Goal: Browse casually: Explore the website without a specific task or goal

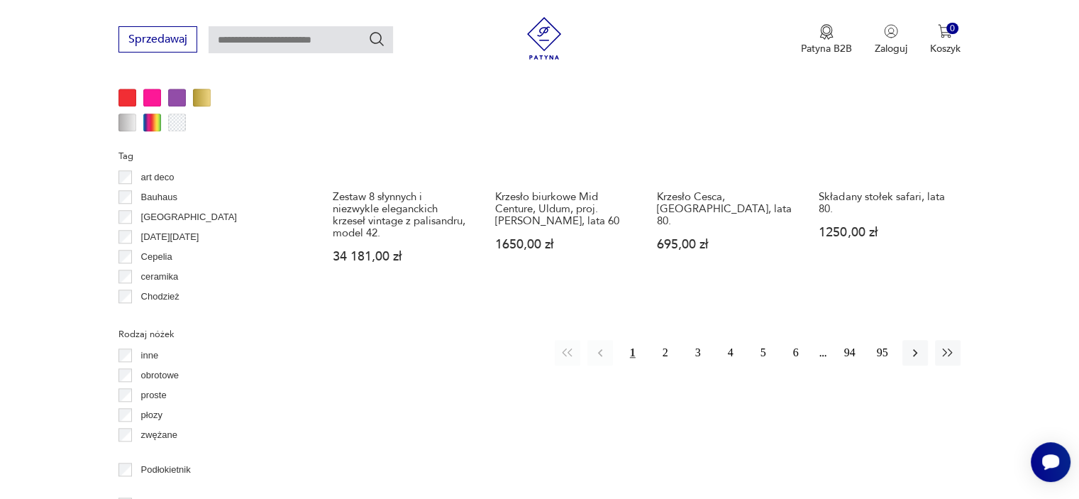
scroll to position [1473, 0]
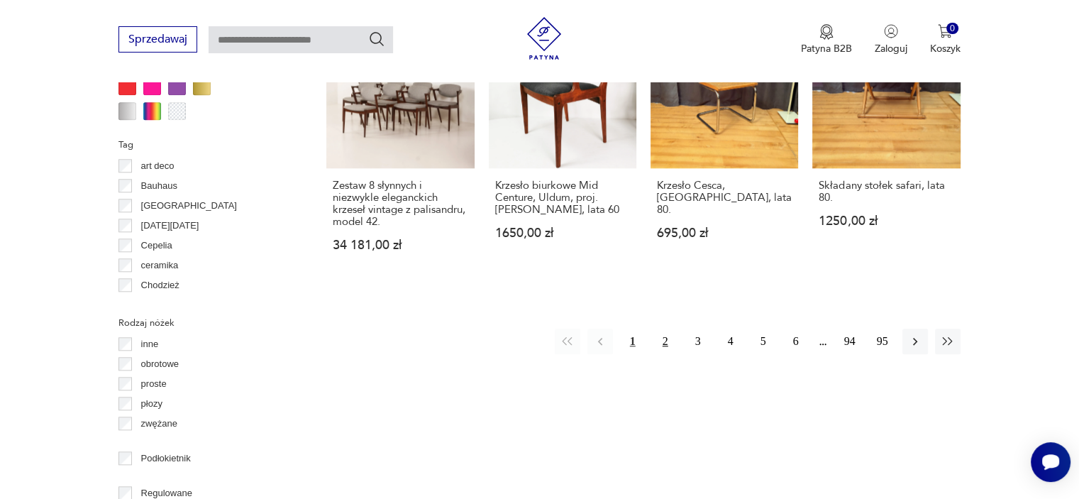
click at [662, 328] on button "2" at bounding box center [665, 341] width 26 height 26
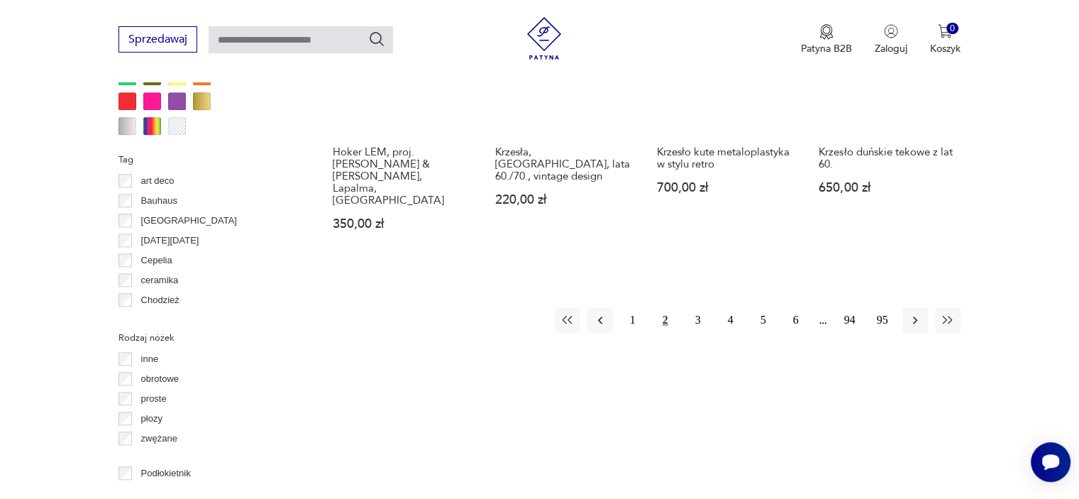
scroll to position [1465, 0]
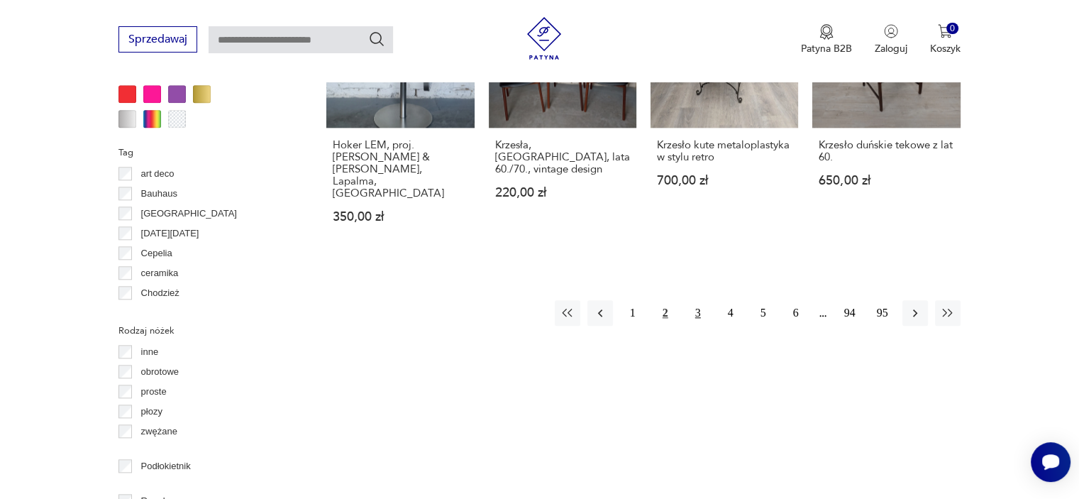
click at [695, 300] on button "3" at bounding box center [698, 313] width 26 height 26
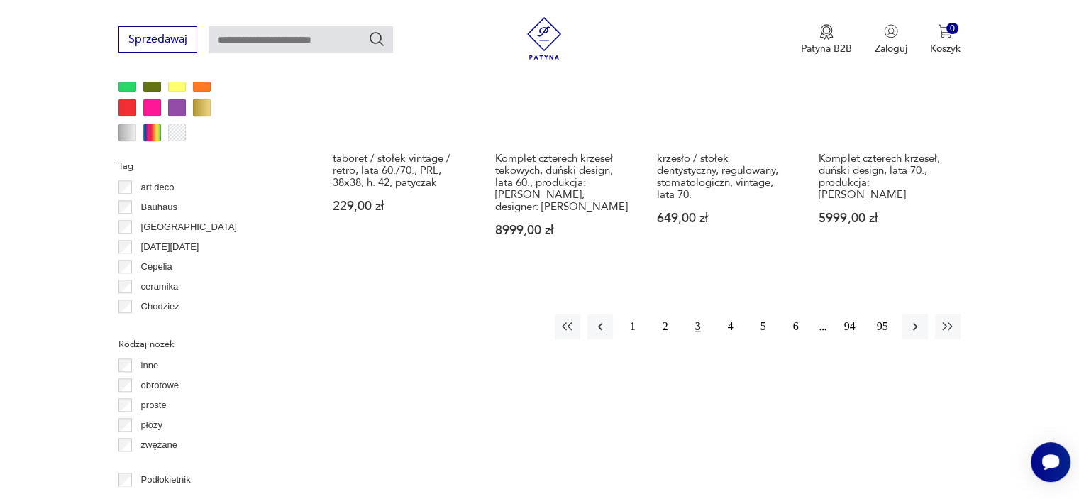
scroll to position [1458, 0]
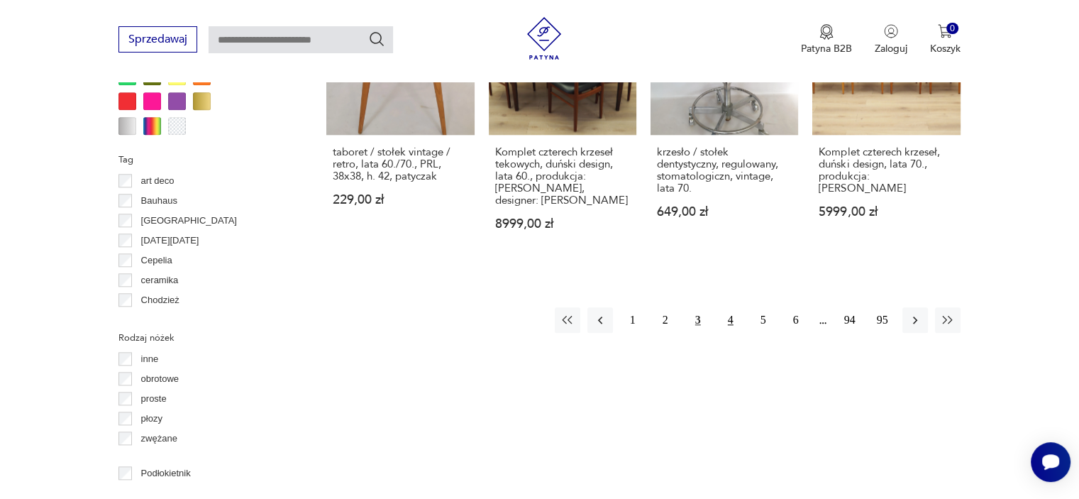
click at [730, 308] on button "4" at bounding box center [731, 320] width 26 height 26
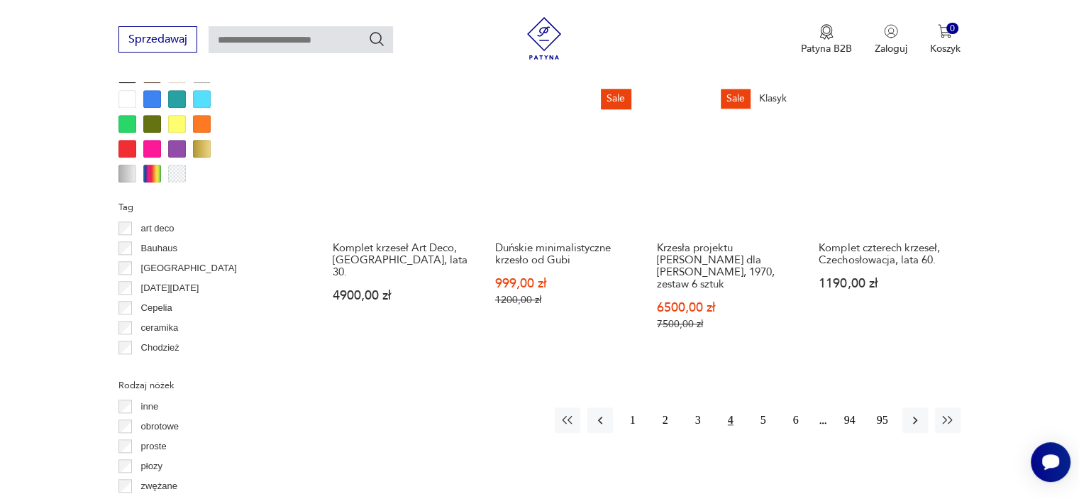
scroll to position [1475, 0]
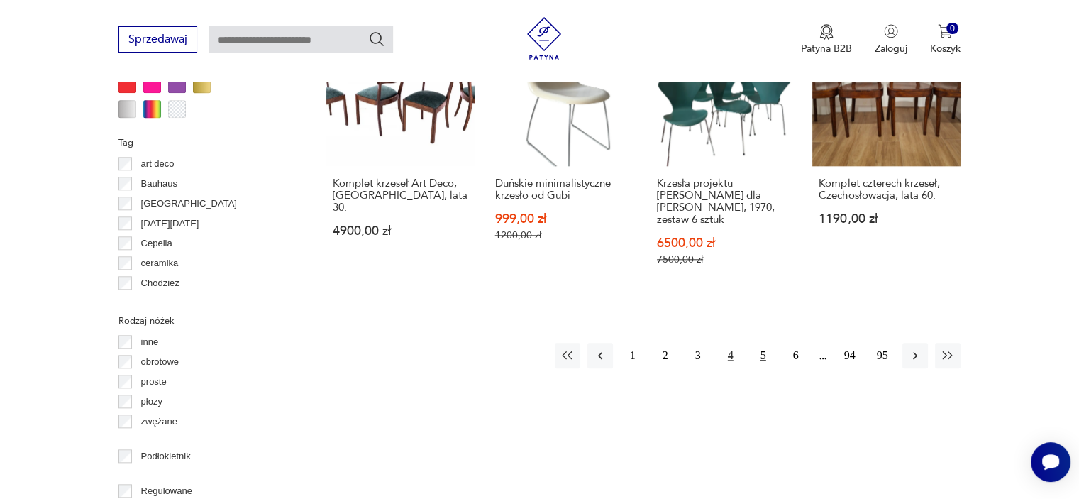
click at [763, 343] on button "5" at bounding box center [763, 356] width 26 height 26
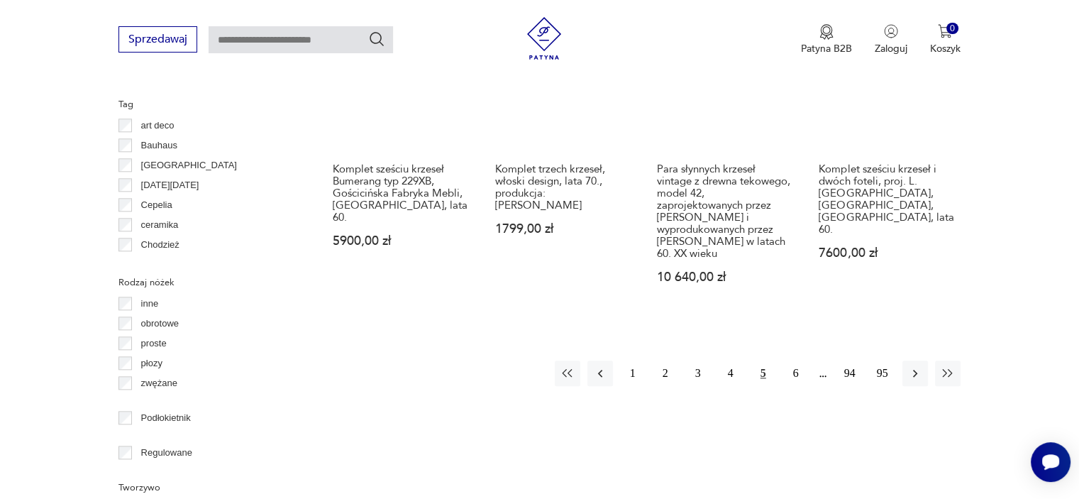
scroll to position [1540, 0]
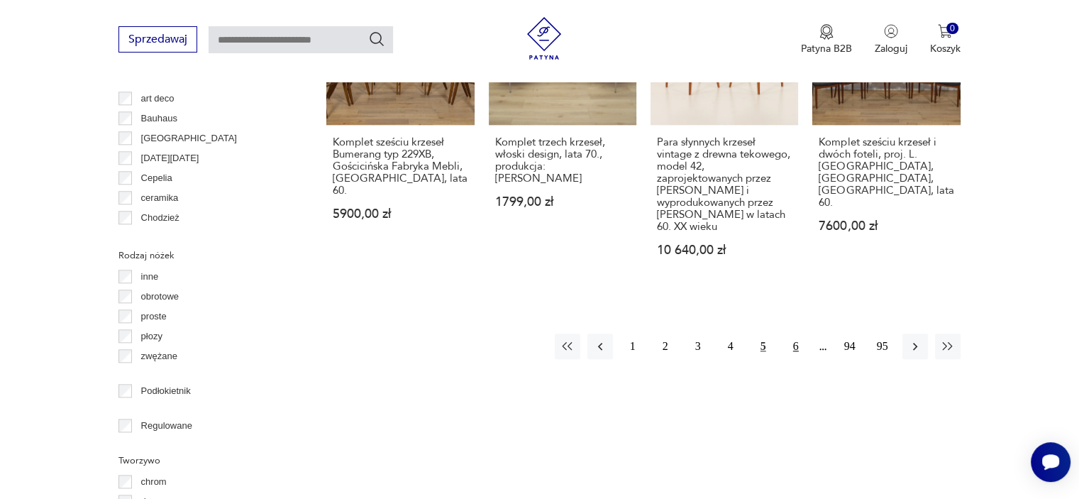
click at [796, 333] on button "6" at bounding box center [796, 346] width 26 height 26
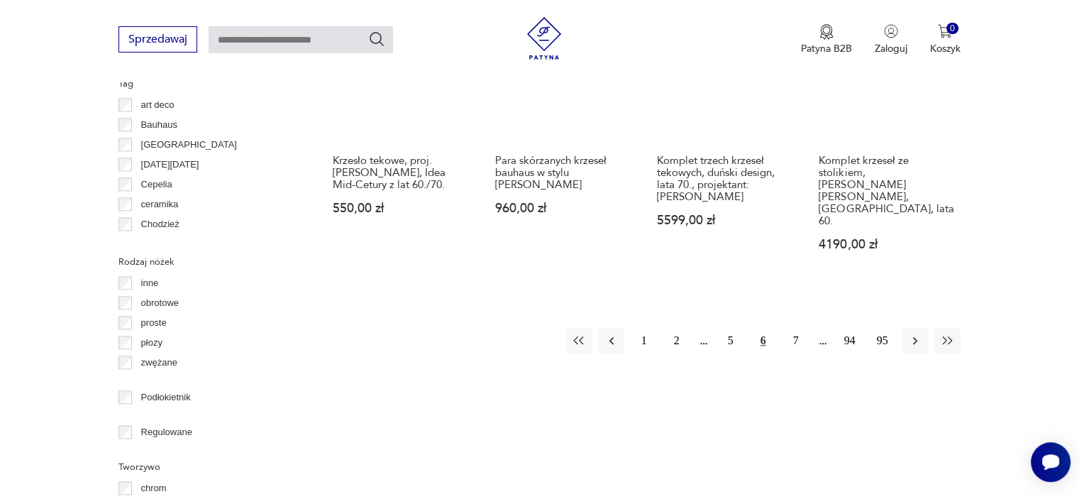
scroll to position [1564, 0]
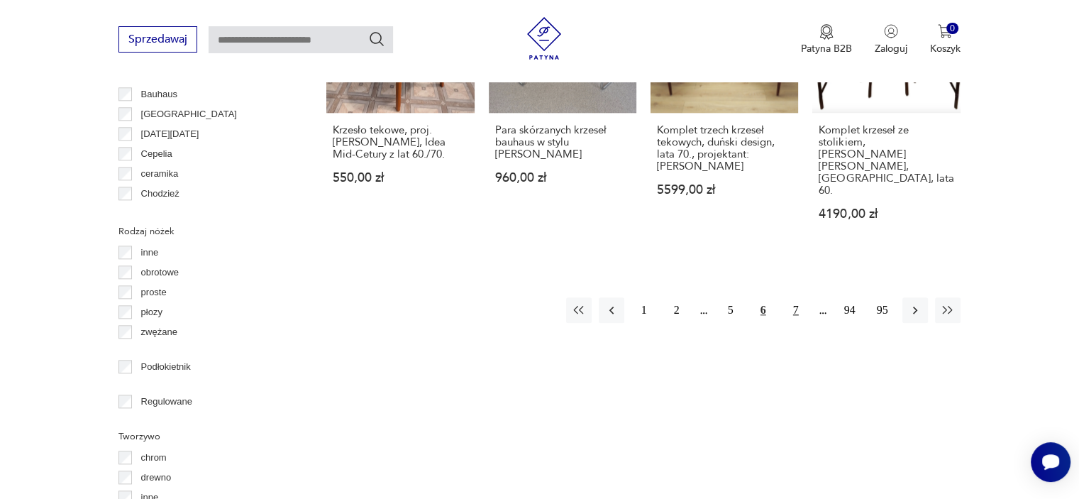
click at [796, 297] on button "7" at bounding box center [796, 310] width 26 height 26
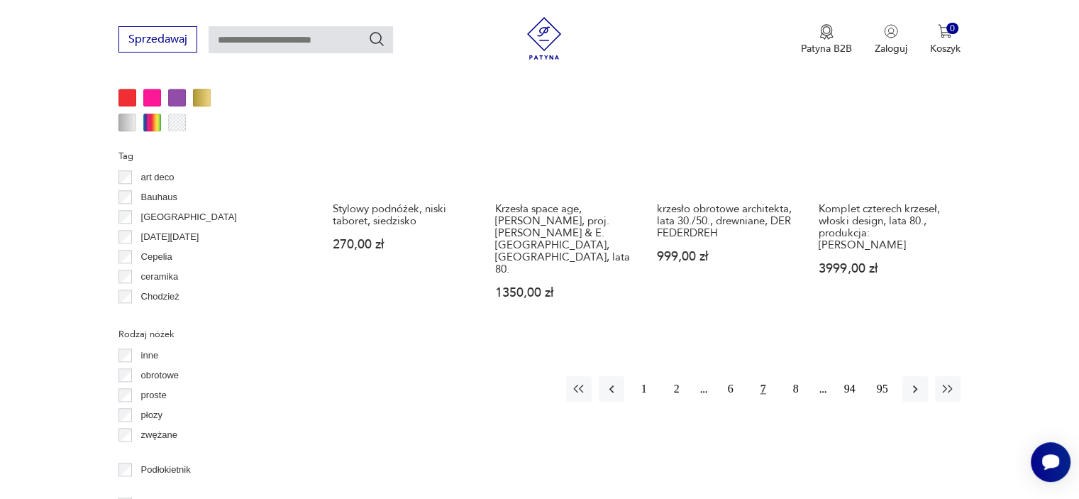
scroll to position [1479, 0]
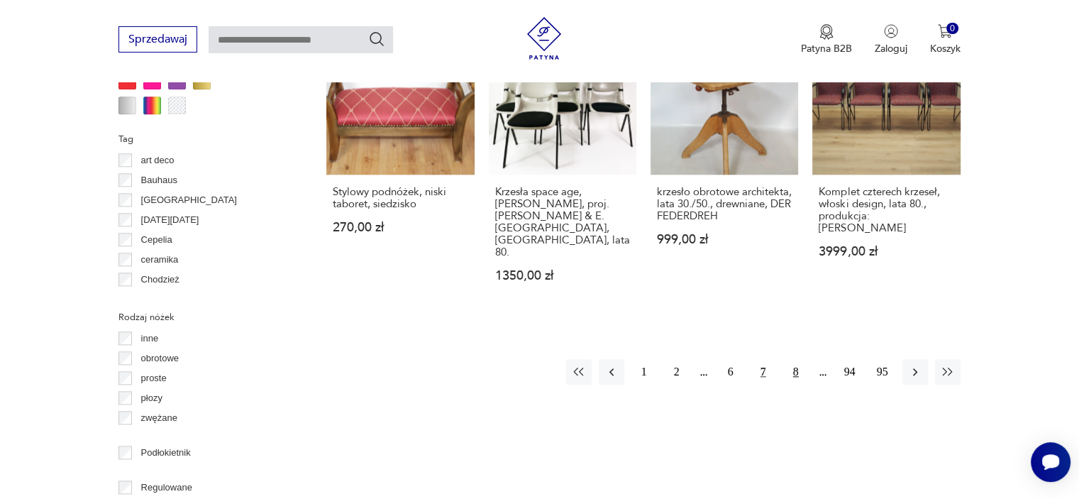
click at [796, 359] on button "8" at bounding box center [796, 372] width 26 height 26
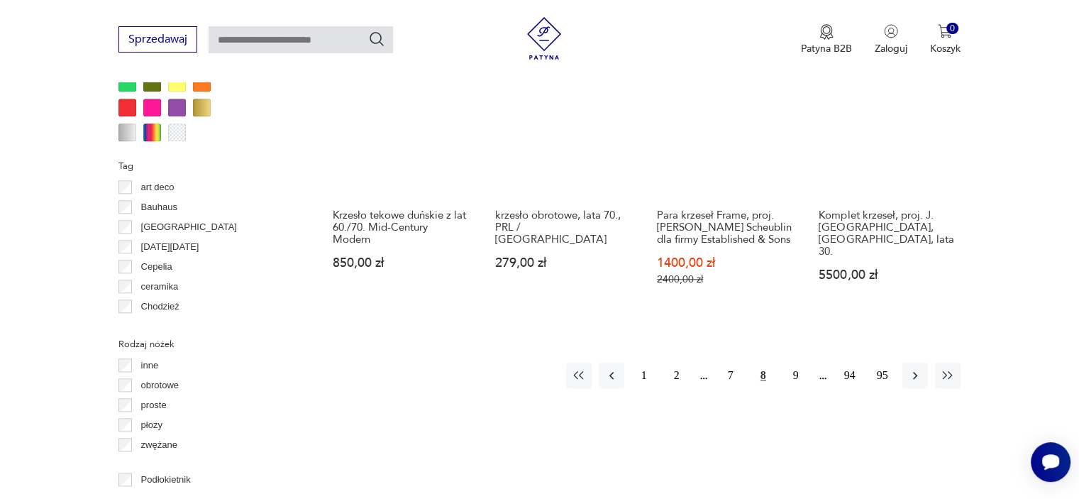
scroll to position [1472, 0]
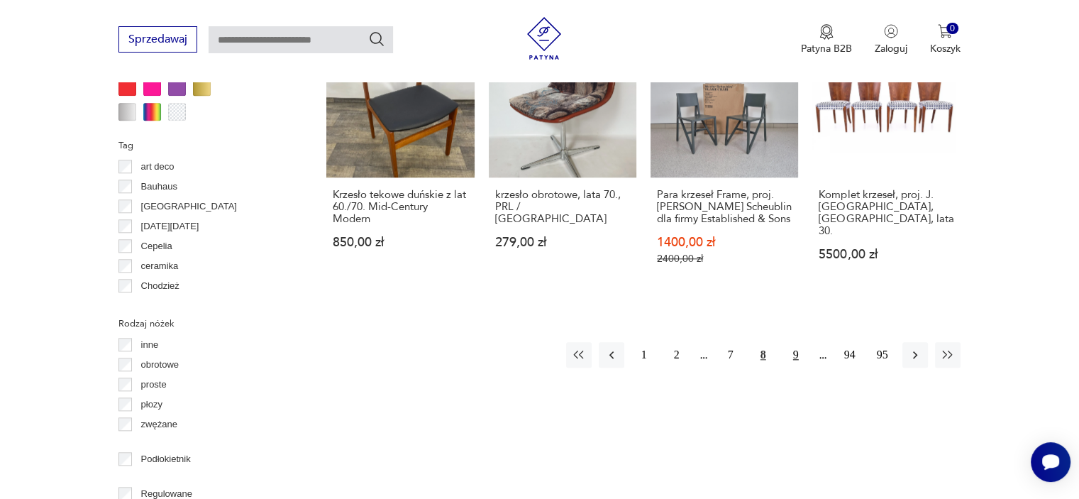
click at [795, 342] on button "9" at bounding box center [796, 355] width 26 height 26
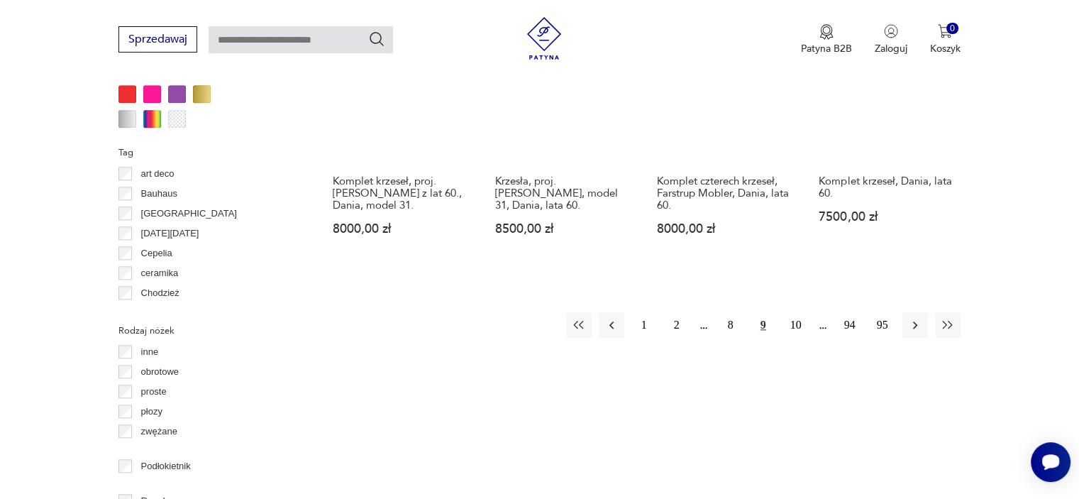
scroll to position [1475, 0]
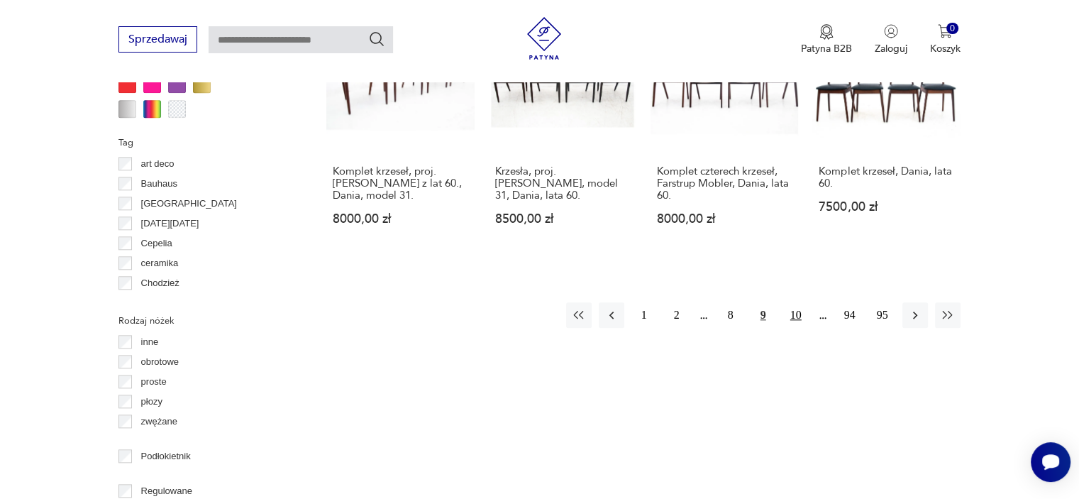
click at [796, 302] on button "10" at bounding box center [796, 315] width 26 height 26
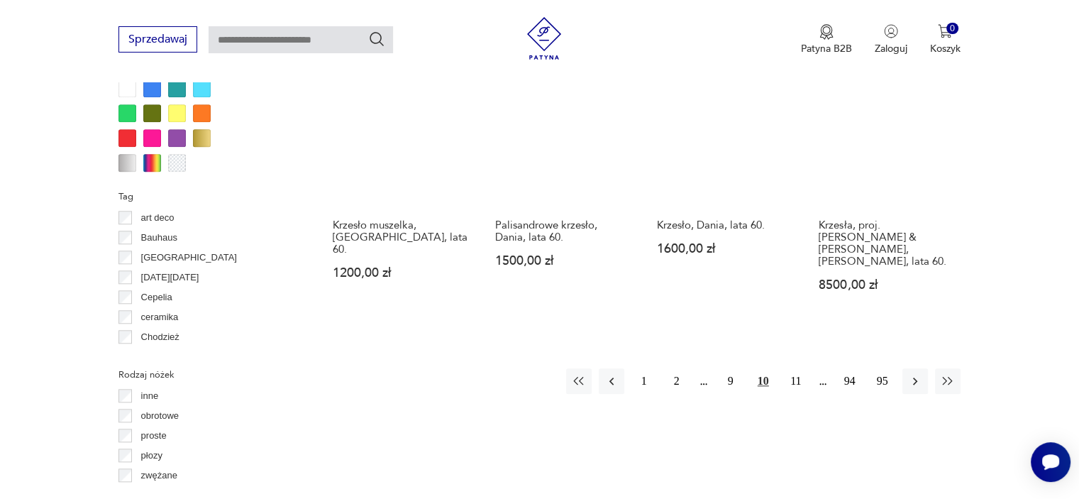
scroll to position [1489, 0]
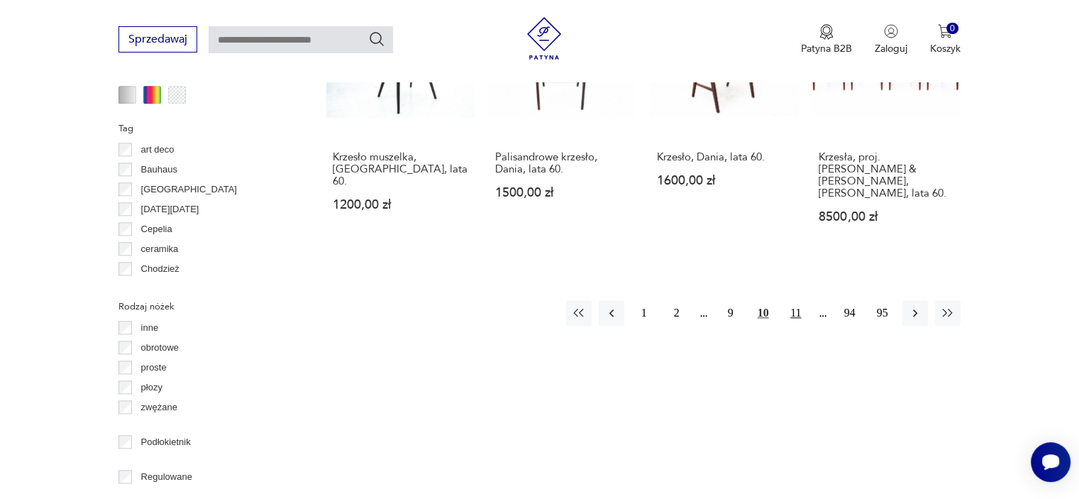
click at [794, 300] on button "11" at bounding box center [796, 313] width 26 height 26
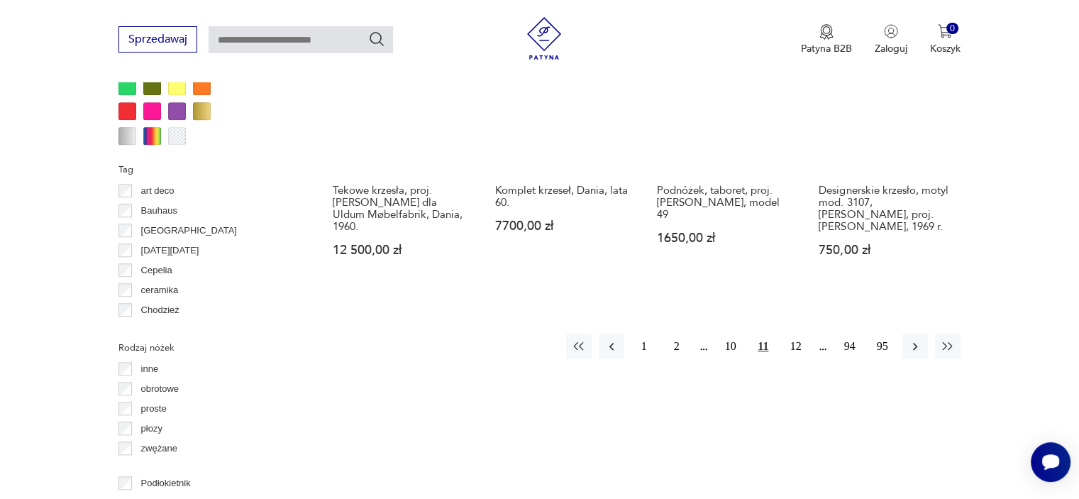
scroll to position [1492, 0]
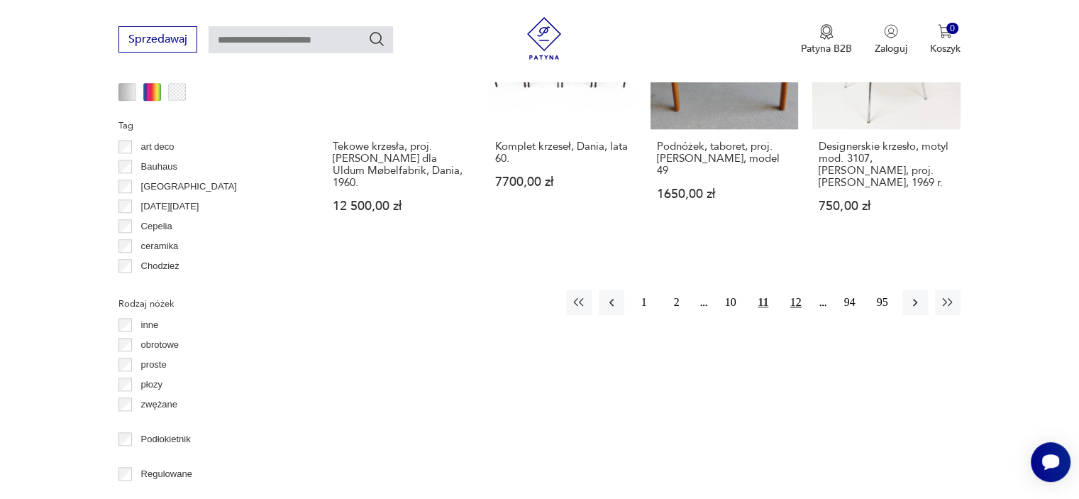
click at [794, 301] on button "12" at bounding box center [796, 302] width 26 height 26
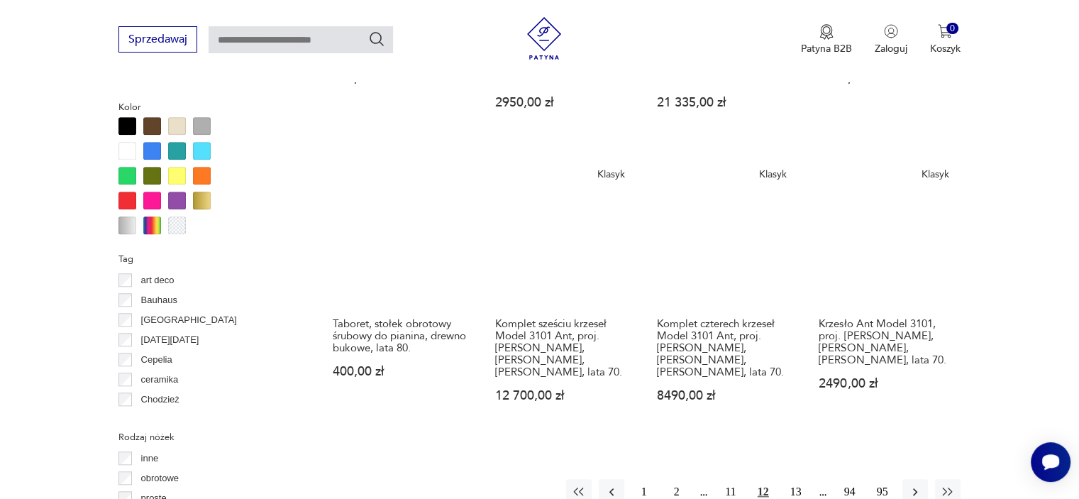
scroll to position [1373, 0]
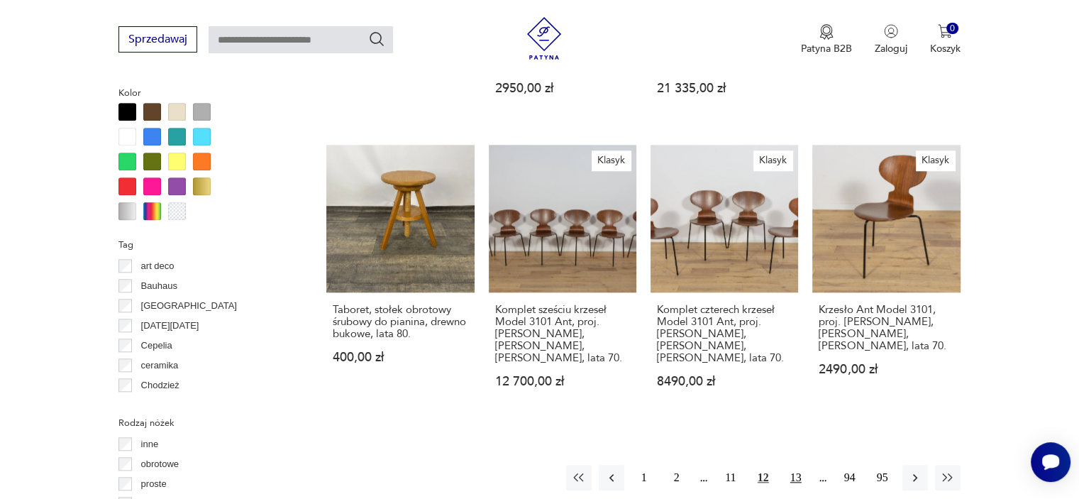
click at [794, 464] on button "13" at bounding box center [796, 477] width 26 height 26
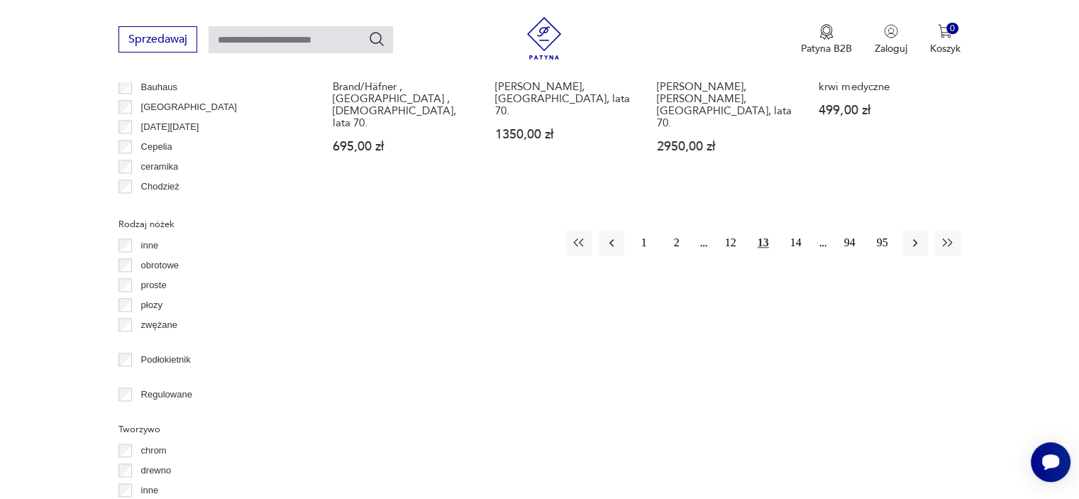
scroll to position [1574, 0]
click at [800, 227] on button "14" at bounding box center [796, 240] width 26 height 26
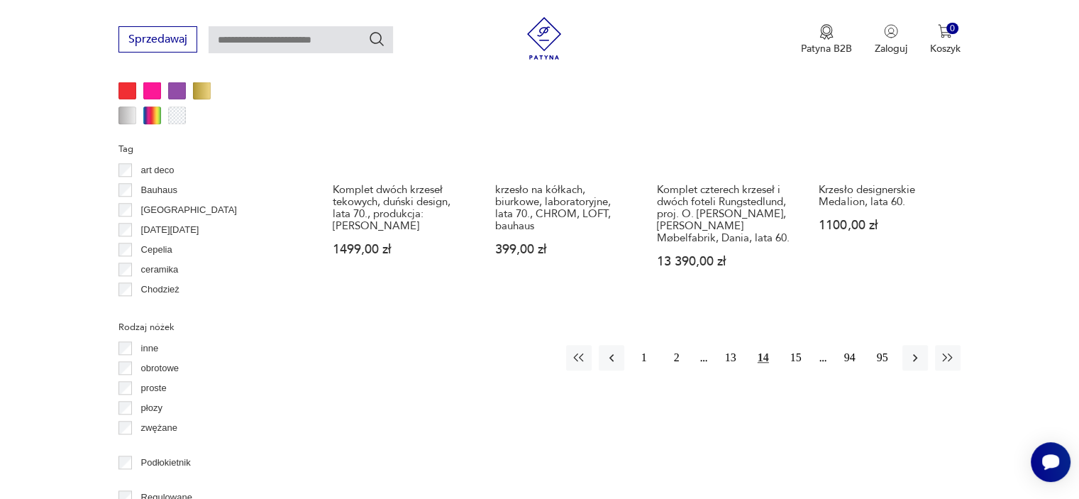
scroll to position [1510, 0]
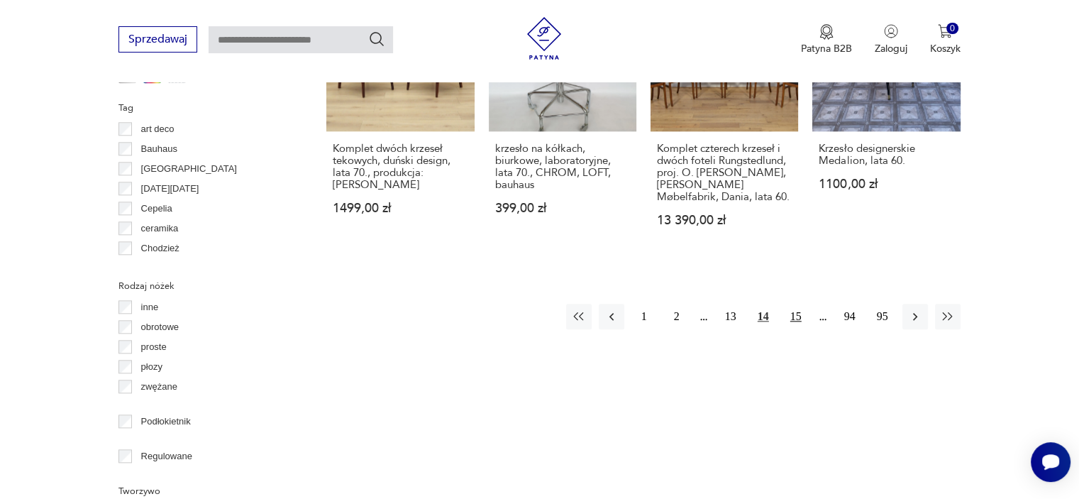
click at [798, 304] on button "15" at bounding box center [796, 317] width 26 height 26
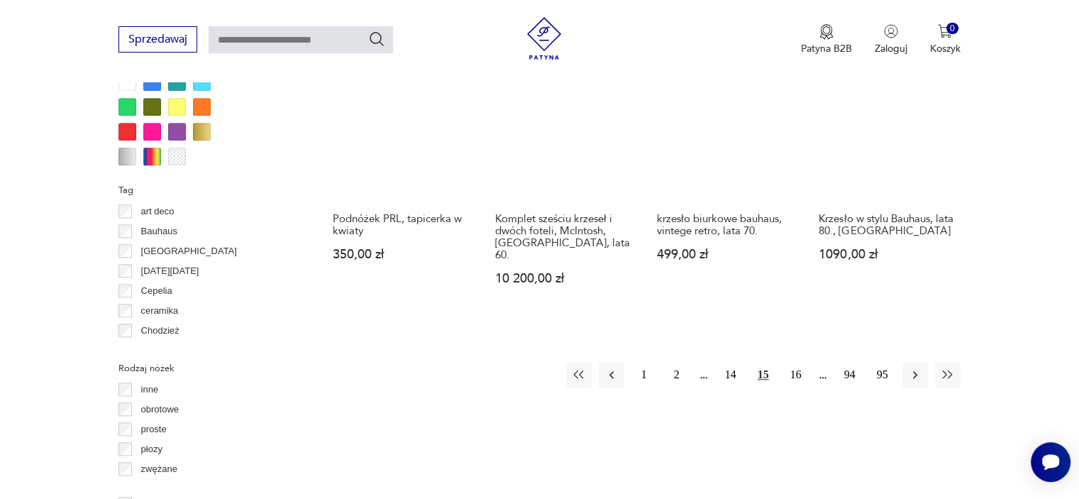
scroll to position [1455, 0]
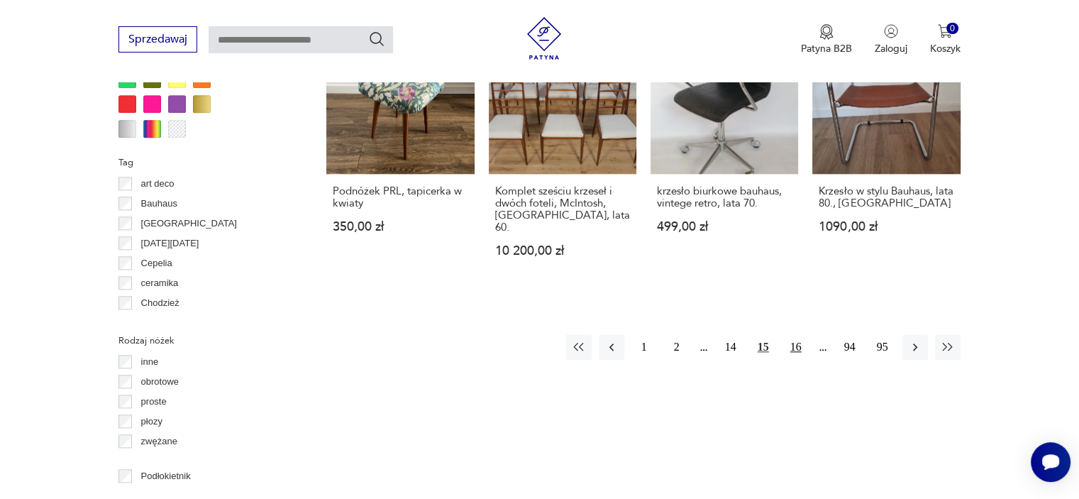
click at [794, 335] on button "16" at bounding box center [796, 347] width 26 height 26
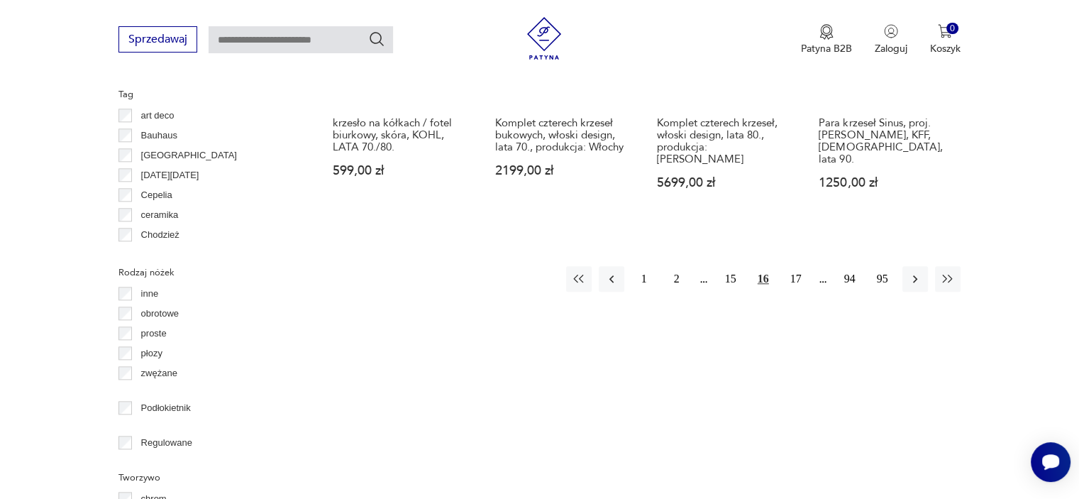
scroll to position [1527, 0]
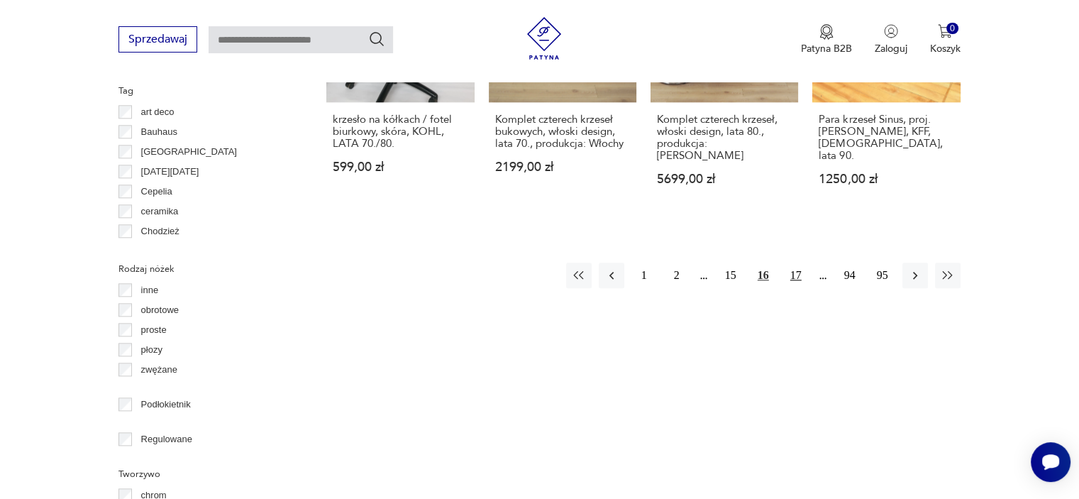
click at [798, 262] on button "17" at bounding box center [796, 275] width 26 height 26
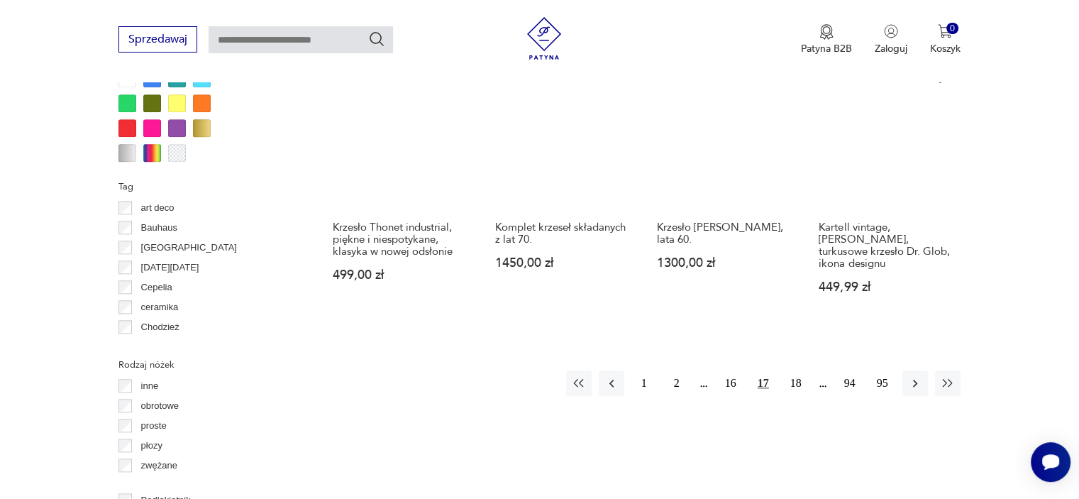
scroll to position [1438, 0]
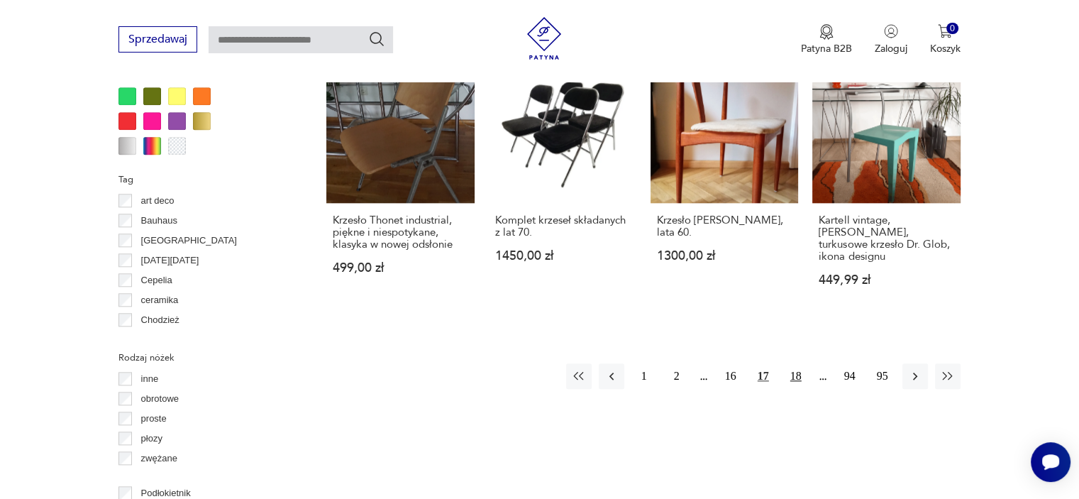
click at [795, 363] on button "18" at bounding box center [796, 376] width 26 height 26
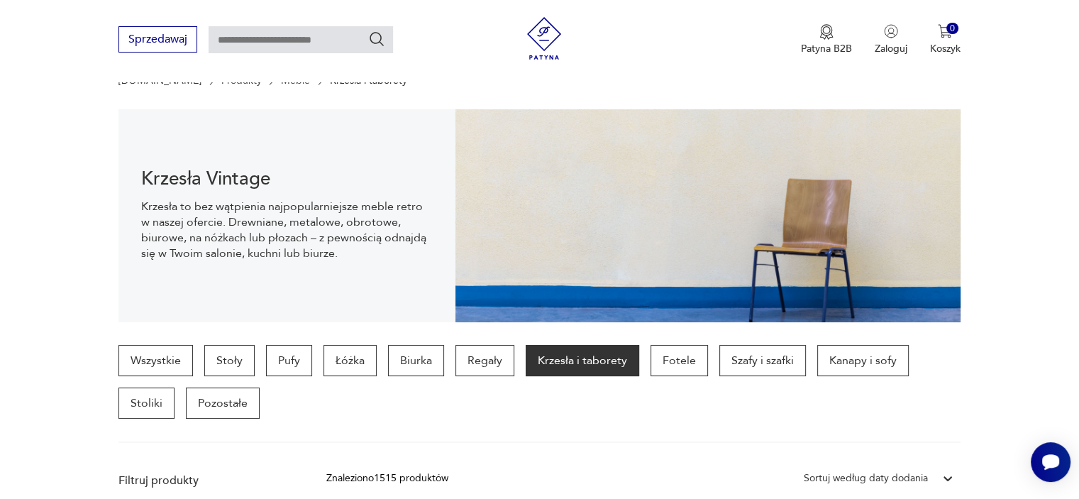
scroll to position [49, 0]
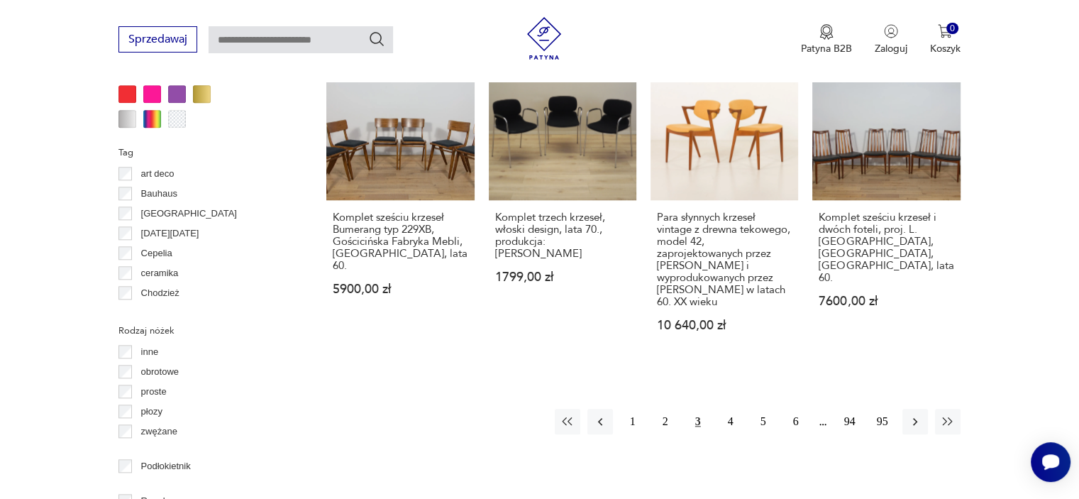
scroll to position [1473, 0]
